Goal: Task Accomplishment & Management: Complete application form

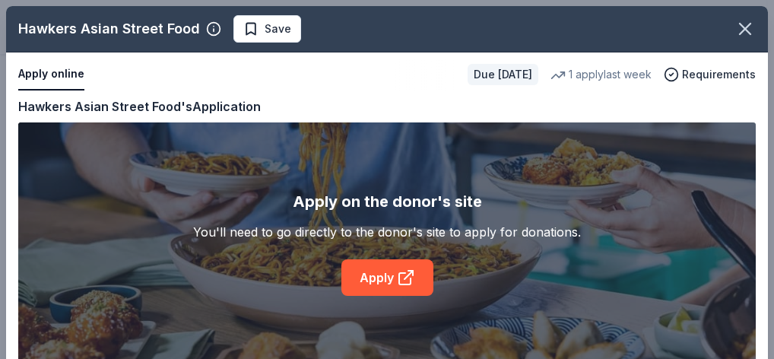
scroll to position [253, 0]
click at [281, 28] on span "Save" at bounding box center [278, 29] width 27 height 18
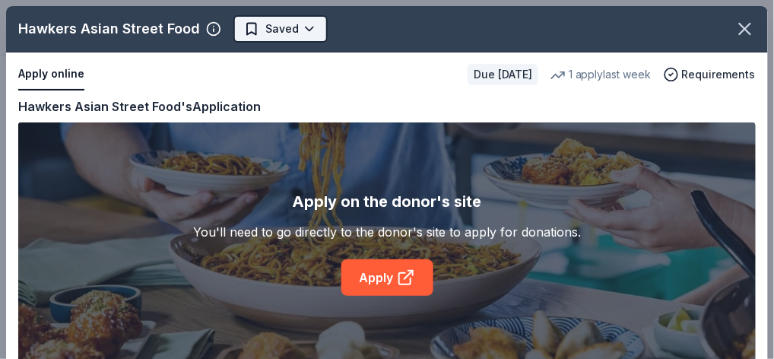
scroll to position [0, 0]
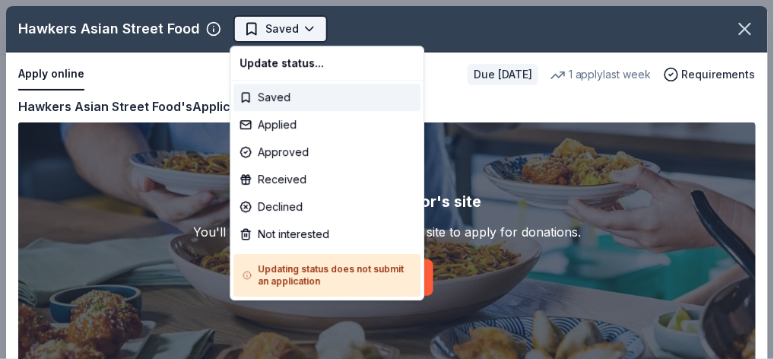
click at [259, 25] on html "Doug Spenser Golf Challenge Saved Apply Due in 25 days Share Hawkers Asian Stre…" at bounding box center [387, 179] width 774 height 359
click at [264, 100] on div "Saved" at bounding box center [326, 97] width 187 height 27
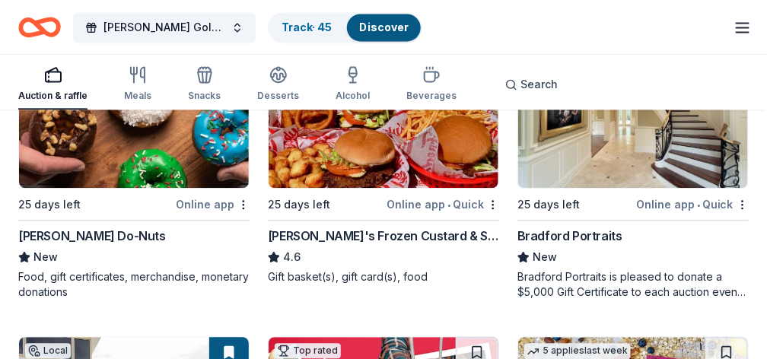
scroll to position [2265, 0]
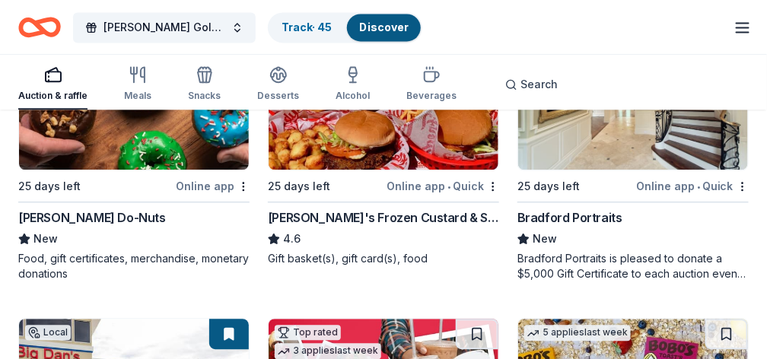
click at [638, 265] on div "Bradford Portraits is pleased to donate a $5,000 Gift Certificate to each aucti…" at bounding box center [632, 266] width 231 height 30
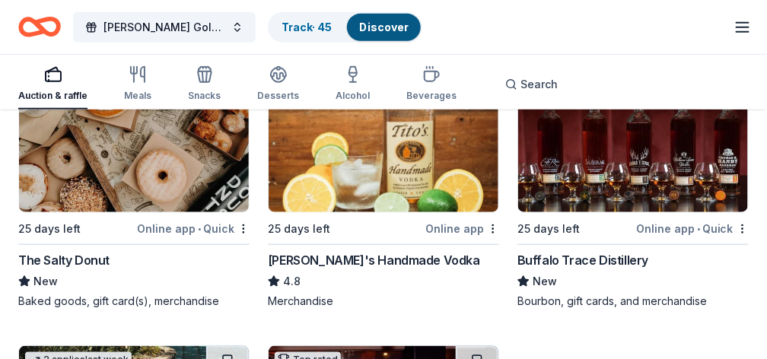
scroll to position [4495, 0]
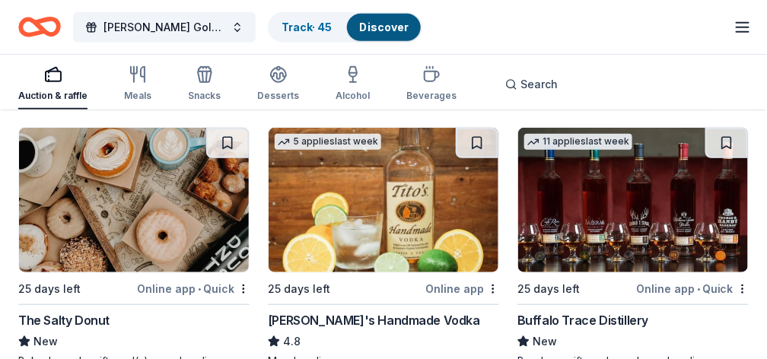
click at [85, 313] on div "The Salty Donut" at bounding box center [63, 320] width 91 height 18
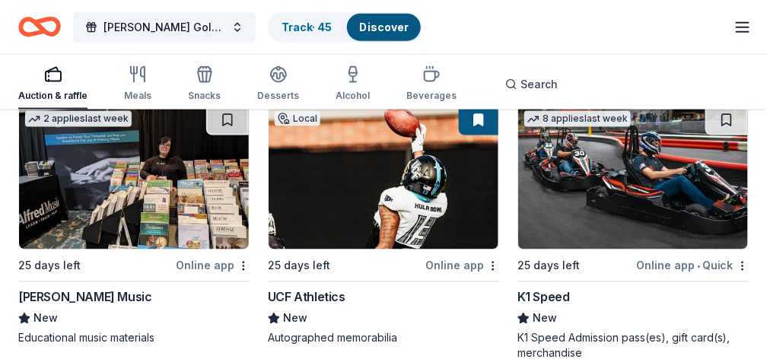
scroll to position [7638, 0]
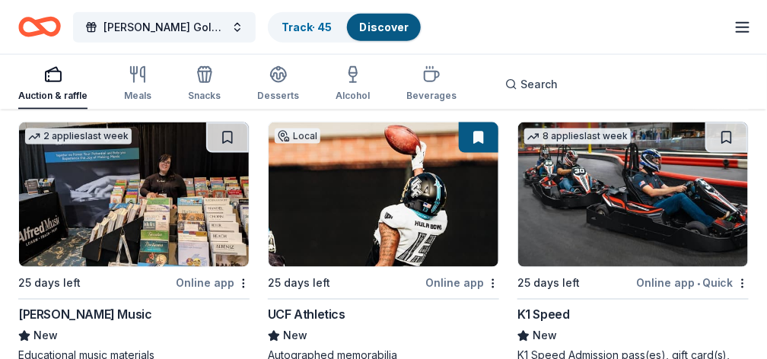
click at [557, 306] on div "K1 Speed" at bounding box center [543, 315] width 52 height 18
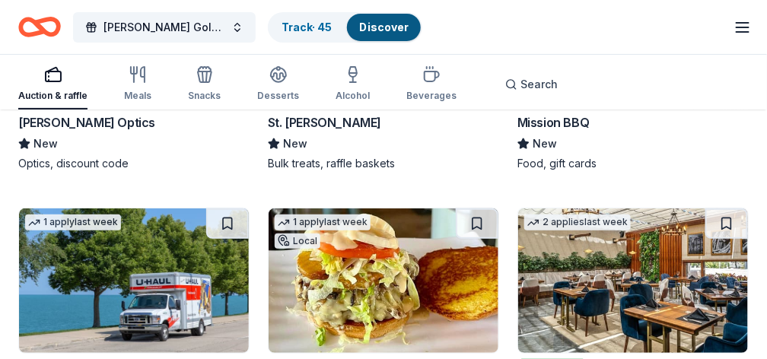
scroll to position [10153, 0]
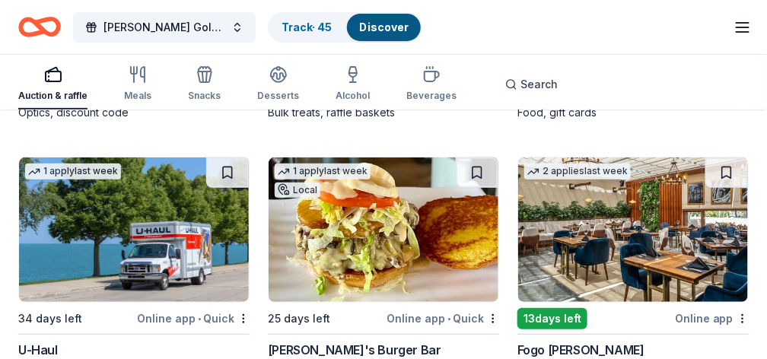
click at [398, 246] on img at bounding box center [383, 229] width 230 height 144
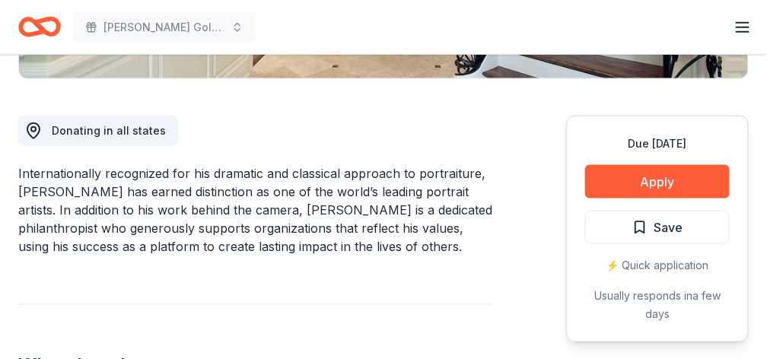
scroll to position [354, 0]
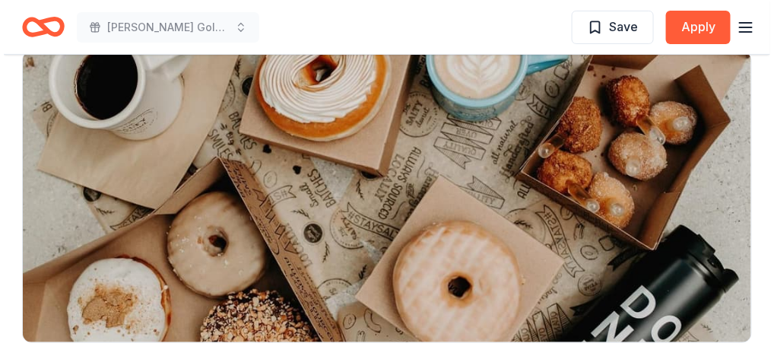
scroll to position [152, 0]
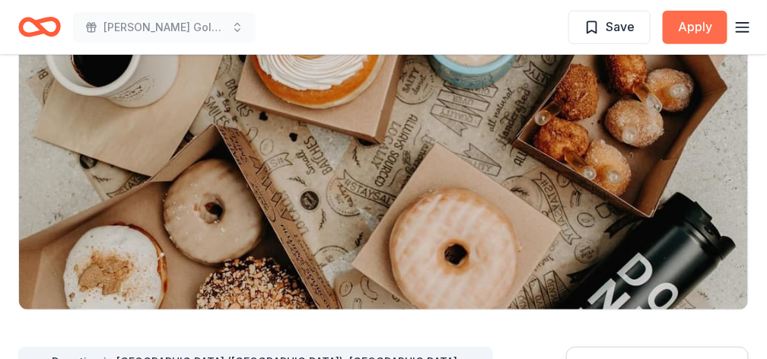
click at [700, 29] on button "Apply" at bounding box center [694, 27] width 65 height 33
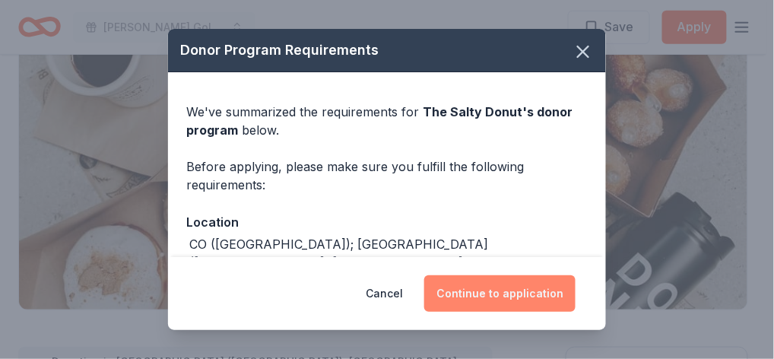
click at [482, 294] on button "Continue to application" at bounding box center [499, 293] width 151 height 37
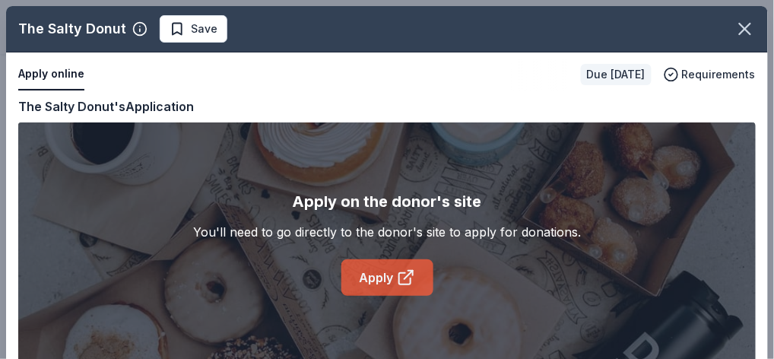
click at [373, 287] on link "Apply" at bounding box center [387, 277] width 92 height 37
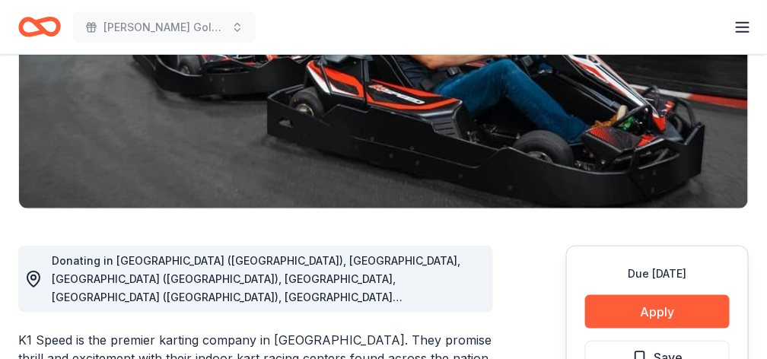
scroll to position [304, 0]
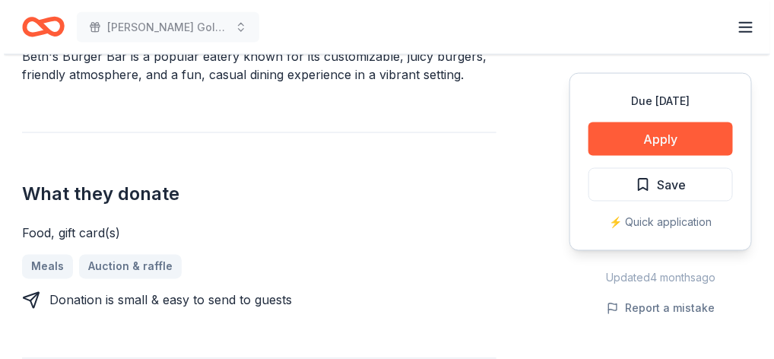
scroll to position [506, 0]
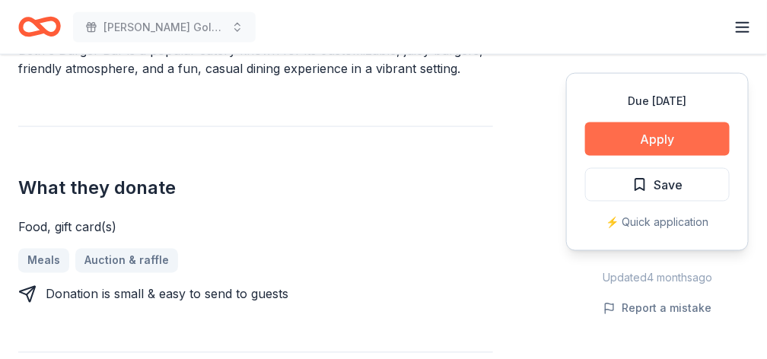
click at [641, 138] on button "Apply" at bounding box center [657, 138] width 144 height 33
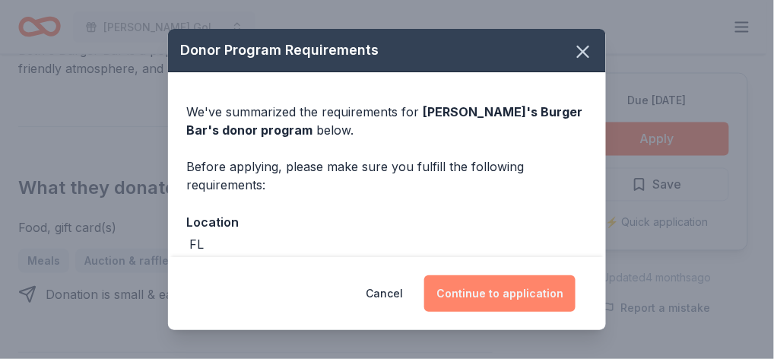
click at [507, 298] on button "Continue to application" at bounding box center [499, 293] width 151 height 37
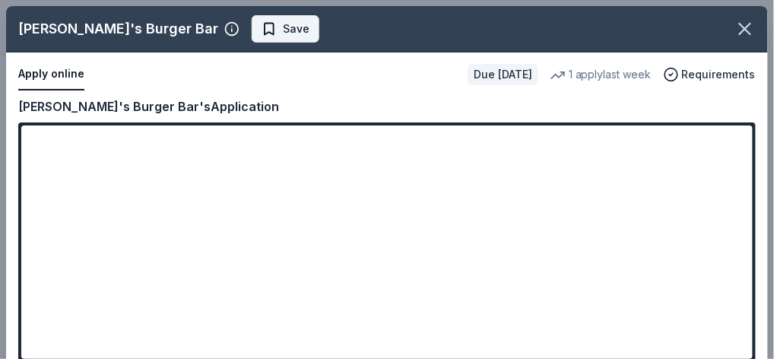
click at [283, 26] on span "Save" at bounding box center [296, 29] width 27 height 18
